Goal: Task Accomplishment & Management: Manage account settings

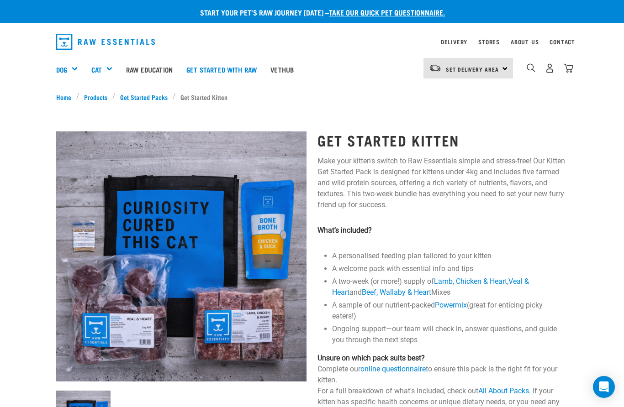
click at [572, 67] on img "dropdown navigation" at bounding box center [569, 68] width 10 height 10
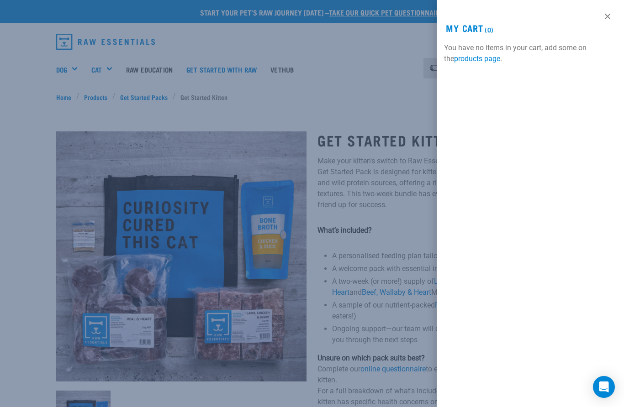
click at [349, 100] on div at bounding box center [312, 203] width 624 height 407
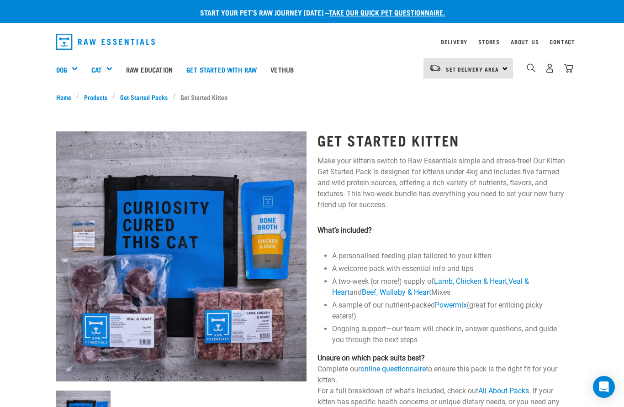
click at [548, 70] on img "dropdown navigation" at bounding box center [550, 68] width 10 height 10
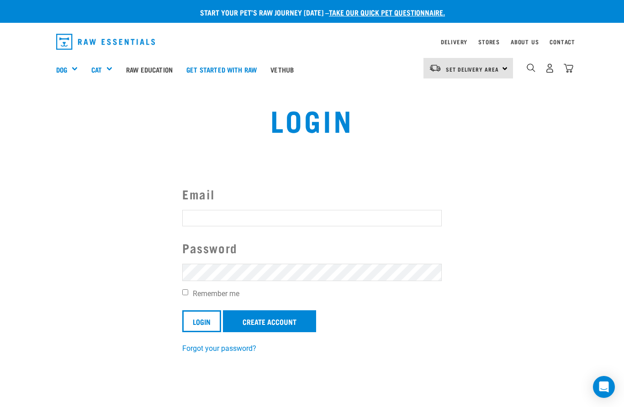
click at [335, 217] on input "Email" at bounding box center [311, 218] width 259 height 16
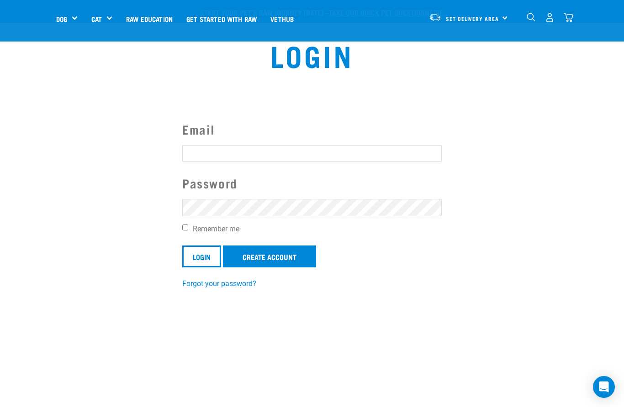
scroll to position [142, 0]
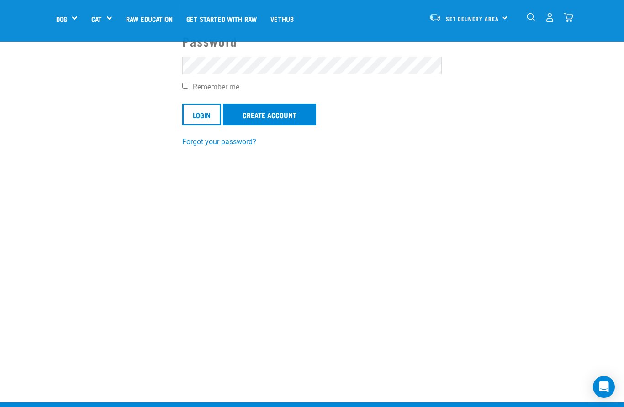
type input "[EMAIL_ADDRESS][DOMAIN_NAME]"
click at [199, 113] on input "Login" at bounding box center [201, 115] width 39 height 22
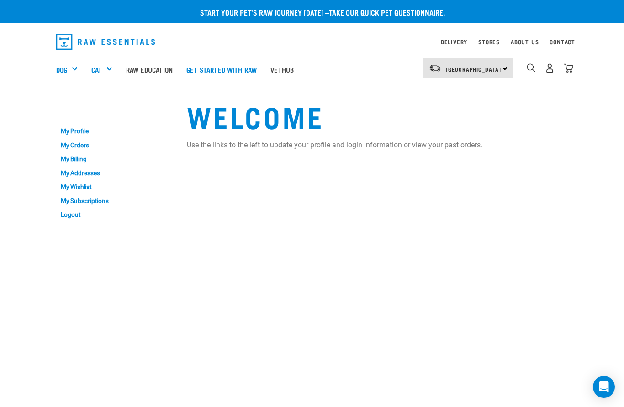
click at [572, 64] on img "dropdown navigation" at bounding box center [569, 68] width 10 height 10
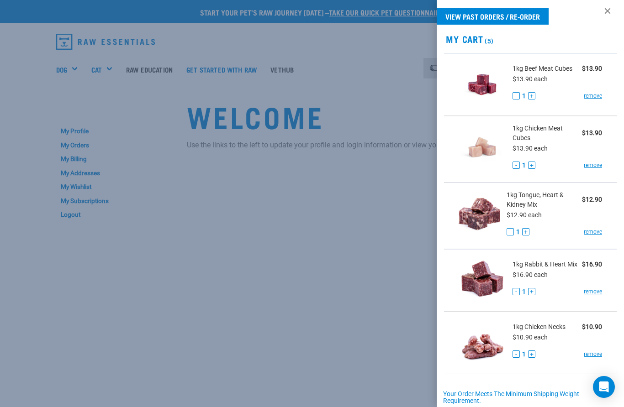
scroll to position [0, 0]
